Goal: Task Accomplishment & Management: Use online tool/utility

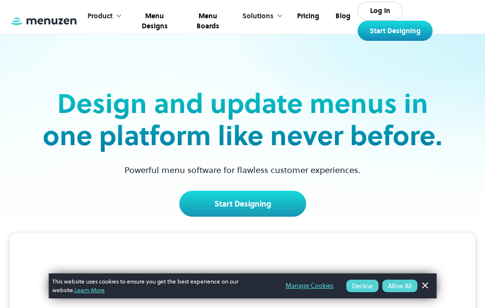
drag, startPoint x: 0, startPoint y: 0, endPoint x: 274, endPoint y: 240, distance: 364.3
click at [398, 284] on button "Allow All" at bounding box center [399, 286] width 35 height 13
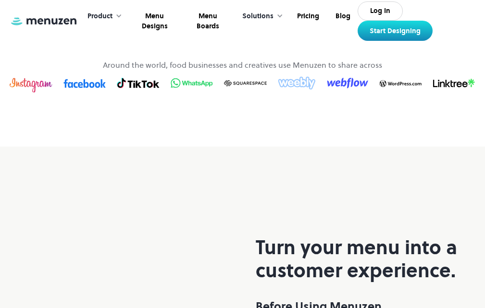
scroll to position [577, 0]
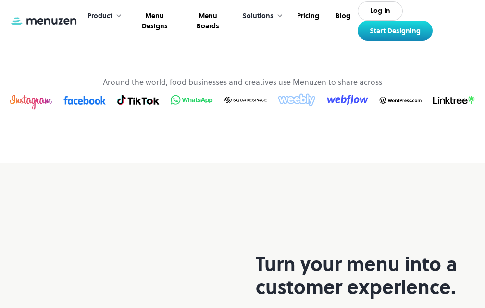
click at [225, 22] on link "Browse Templates" at bounding box center [243, 8] width 134 height 27
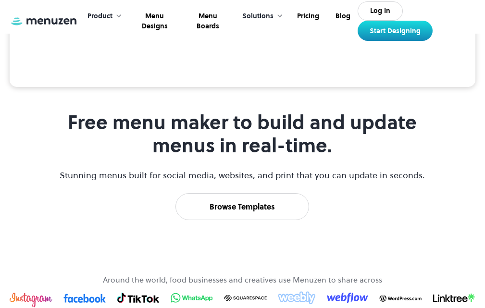
scroll to position [380, 0]
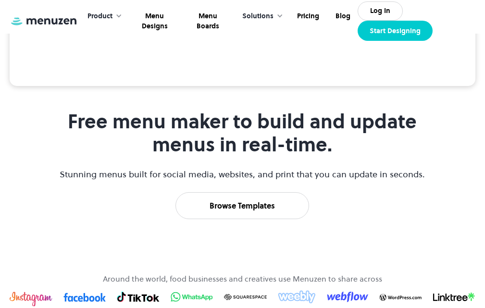
click at [401, 29] on link "Start Designing" at bounding box center [395, 31] width 75 height 20
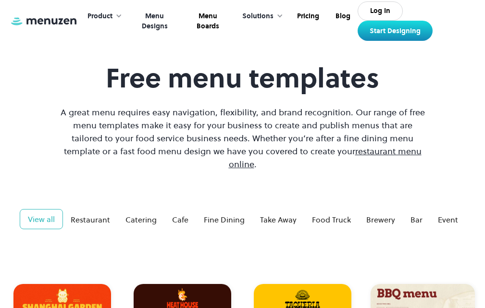
scroll to position [48, 0]
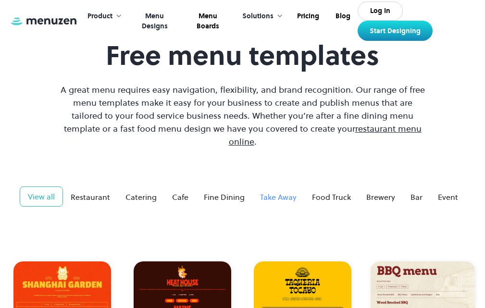
click at [289, 191] on div "Take Away" at bounding box center [278, 197] width 37 height 12
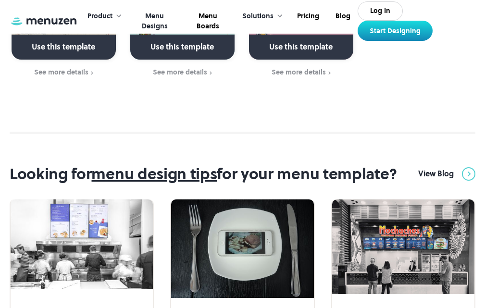
scroll to position [1010, 0]
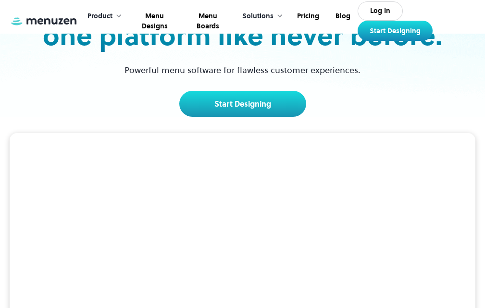
scroll to position [144, 0]
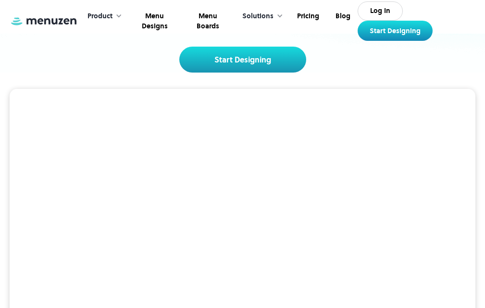
drag, startPoint x: 220, startPoint y: 60, endPoint x: 245, endPoint y: 6, distance: 59.4
click at [221, 60] on link "Start Designing" at bounding box center [242, 60] width 127 height 26
